Goal: Navigation & Orientation: Find specific page/section

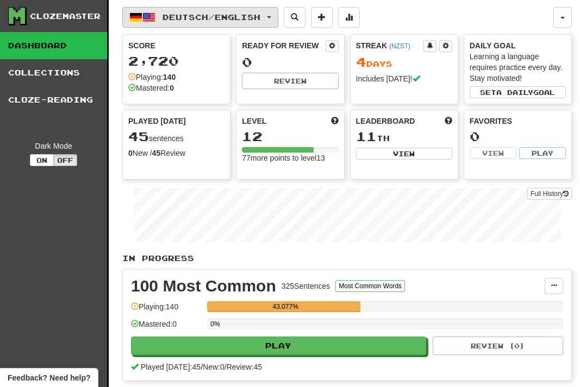
click at [198, 13] on span "Deutsch / English" at bounding box center [211, 16] width 98 height 9
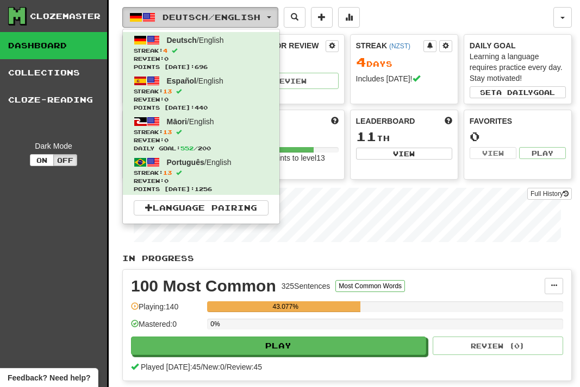
click at [198, 13] on span "Deutsch / English" at bounding box center [211, 16] width 98 height 9
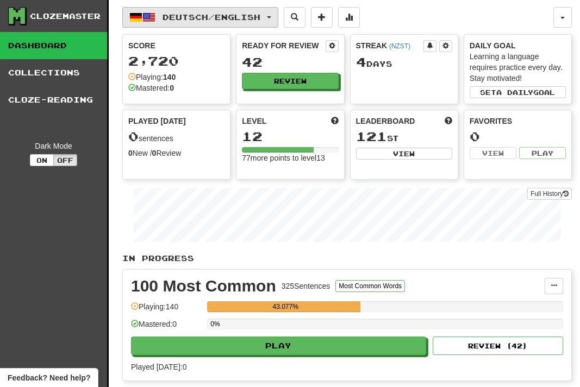
click at [217, 17] on span "Deutsch / English" at bounding box center [211, 16] width 98 height 9
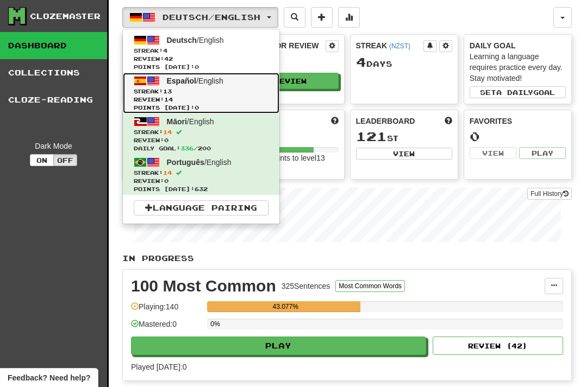
click at [211, 95] on span "Streak: 13" at bounding box center [201, 91] width 135 height 8
